Goal: Information Seeking & Learning: Learn about a topic

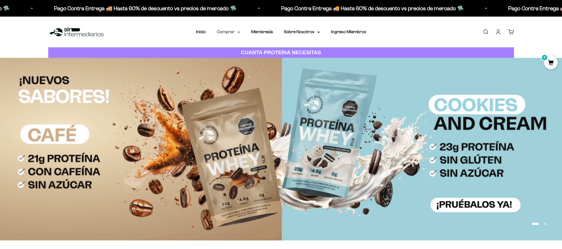
click at [236, 32] on summary "Comprar" at bounding box center [228, 31] width 23 height 7
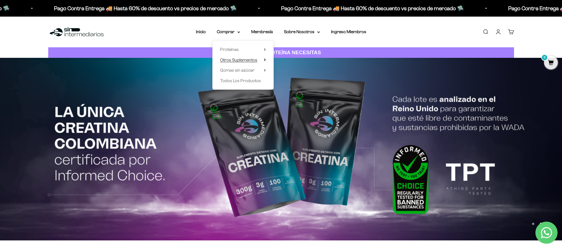
click at [243, 60] on span "Otros Suplementos" at bounding box center [238, 60] width 37 height 5
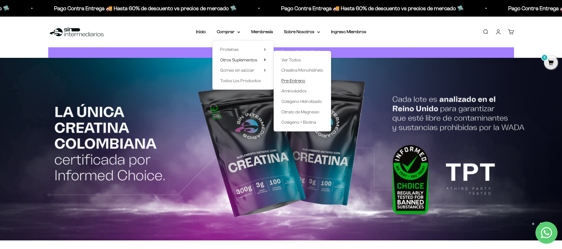
click at [294, 81] on span "Pre-Entreno" at bounding box center [293, 80] width 24 height 5
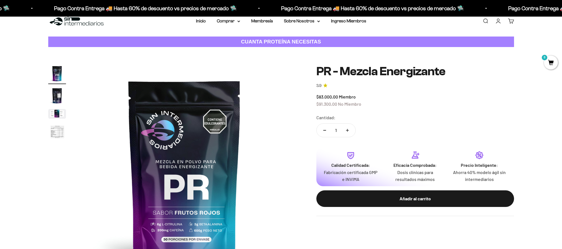
scroll to position [14, 0]
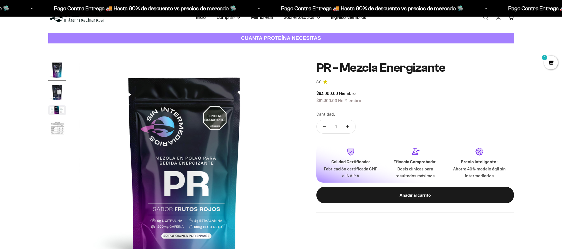
click at [58, 88] on img "Ir al artículo 2" at bounding box center [57, 92] width 18 height 18
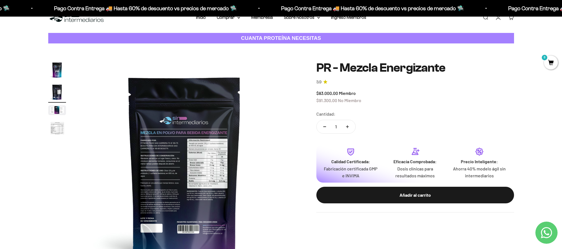
click at [62, 114] on img "Ir al artículo 3" at bounding box center [57, 111] width 18 height 10
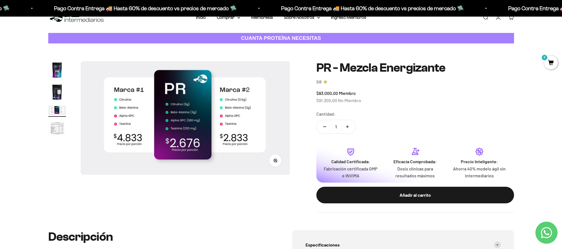
scroll to position [0, 434]
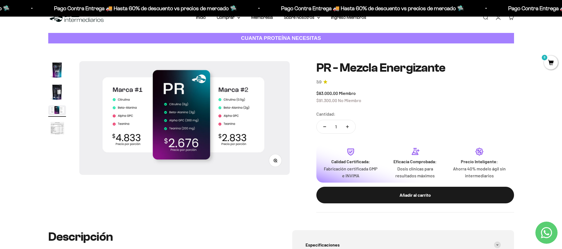
click at [61, 124] on img "Ir al artículo 4" at bounding box center [57, 129] width 18 height 18
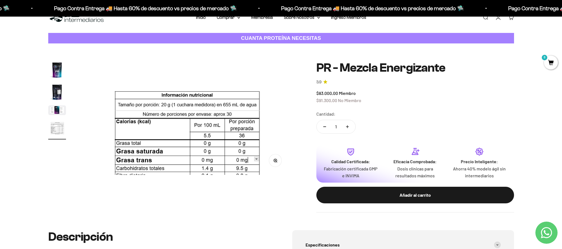
scroll to position [0, 651]
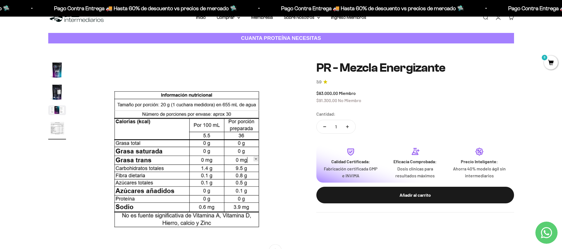
click at [55, 68] on img "Ir al artículo 1" at bounding box center [57, 70] width 18 height 18
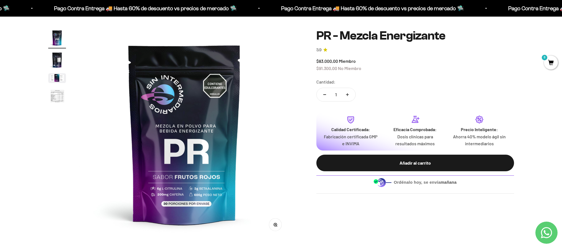
scroll to position [0, 0]
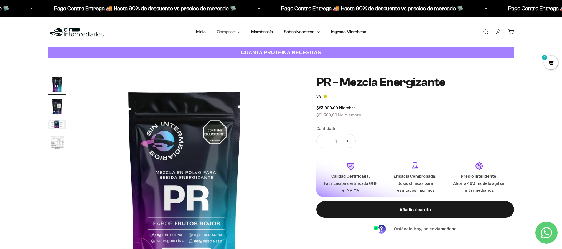
click at [233, 31] on summary "Comprar" at bounding box center [228, 31] width 23 height 7
click at [252, 61] on span "Otros Suplementos" at bounding box center [238, 60] width 37 height 5
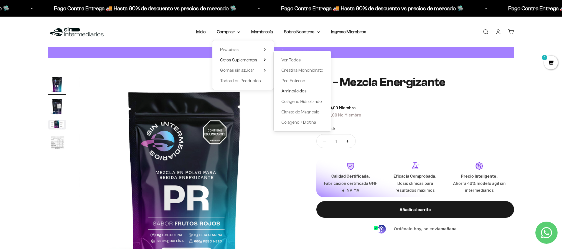
click at [298, 91] on span "Aminoácidos" at bounding box center [293, 91] width 25 height 5
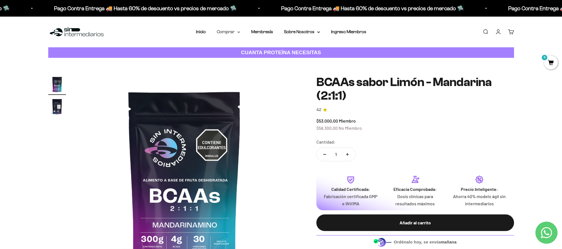
click at [233, 32] on summary "Comprar" at bounding box center [228, 31] width 23 height 7
click at [260, 61] on summary "Otros Suplementos" at bounding box center [243, 60] width 46 height 7
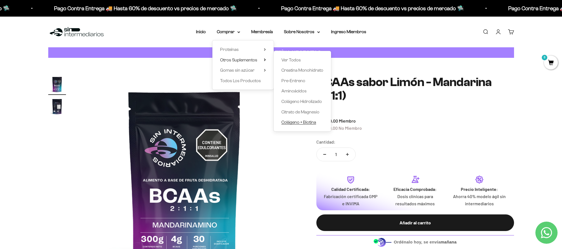
click at [296, 124] on span "Colágeno + Biotina" at bounding box center [298, 122] width 35 height 5
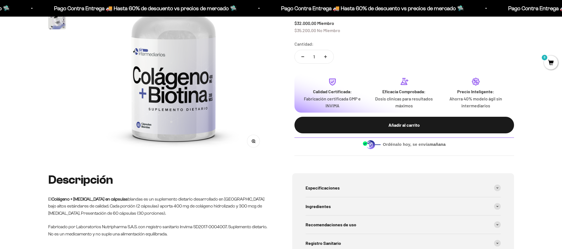
scroll to position [176, 0]
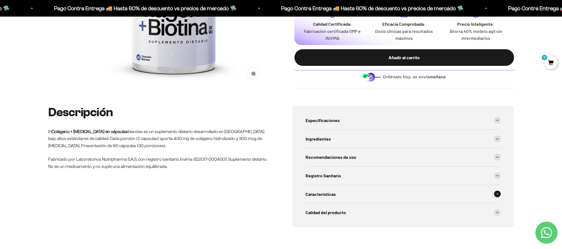
click at [331, 195] on span "Características" at bounding box center [320, 194] width 30 height 7
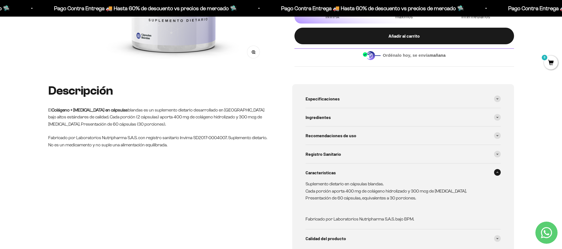
scroll to position [227, 0]
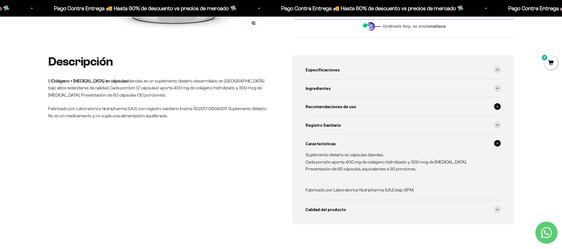
click at [344, 109] on span "Recomendaciones de uso" at bounding box center [330, 106] width 51 height 7
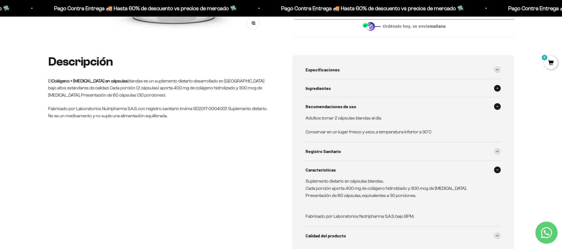
click at [334, 88] on div "Ingredientes" at bounding box center [402, 88] width 195 height 18
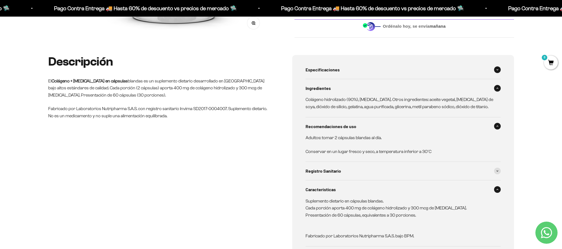
click at [337, 70] on span "Especificaciones" at bounding box center [322, 69] width 34 height 7
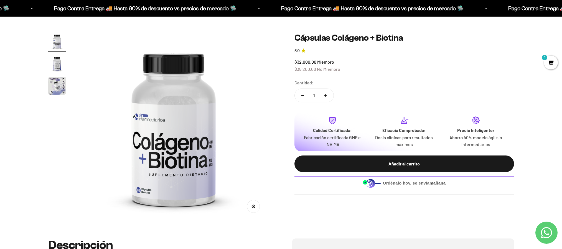
scroll to position [0, 0]
